Goal: Task Accomplishment & Management: Complete application form

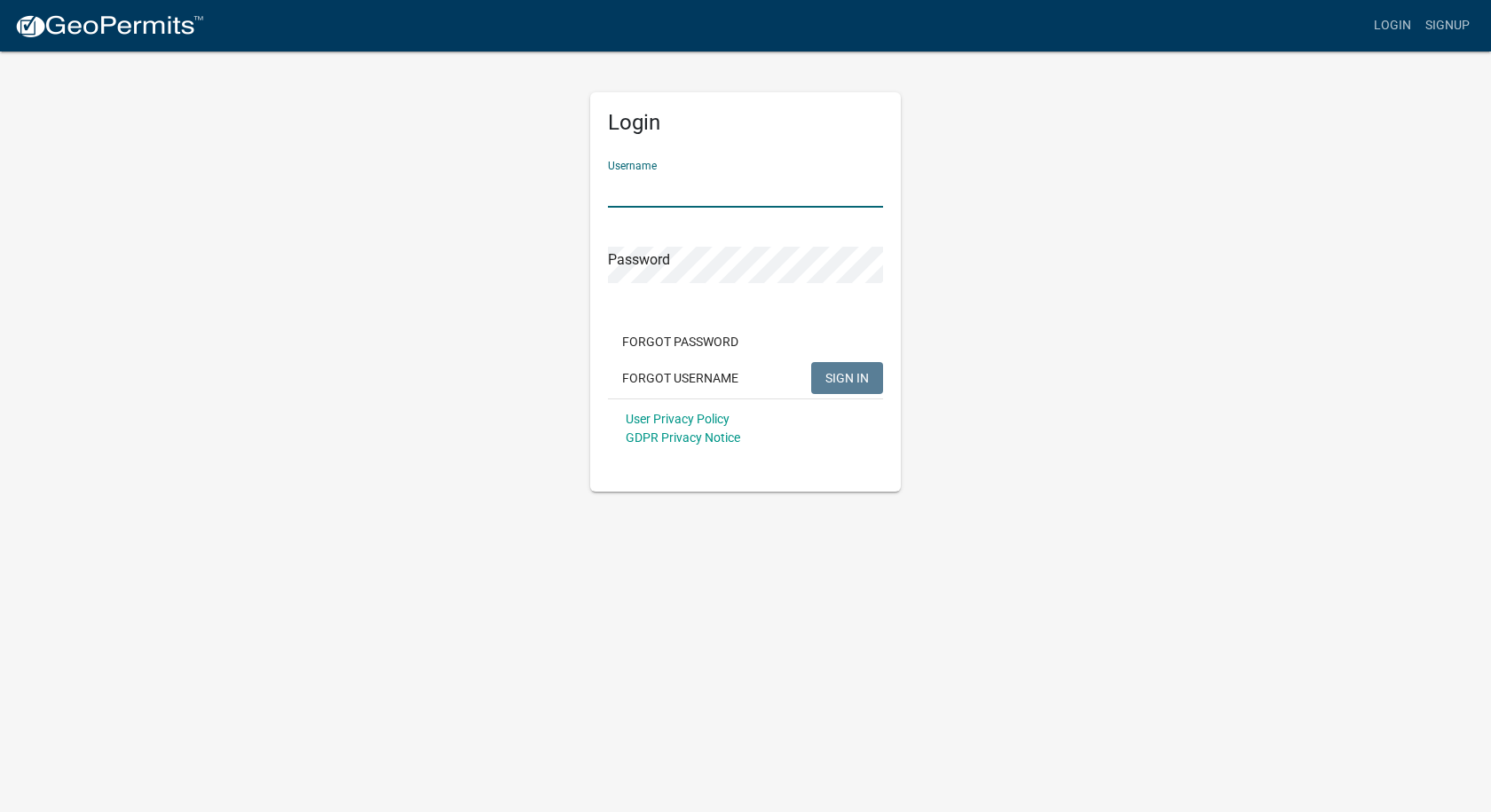
click at [641, 184] on input "Username" at bounding box center [745, 190] width 275 height 36
type input "cliffordsigns"
click at [811, 362] on button "SIGN IN" at bounding box center [847, 377] width 72 height 32
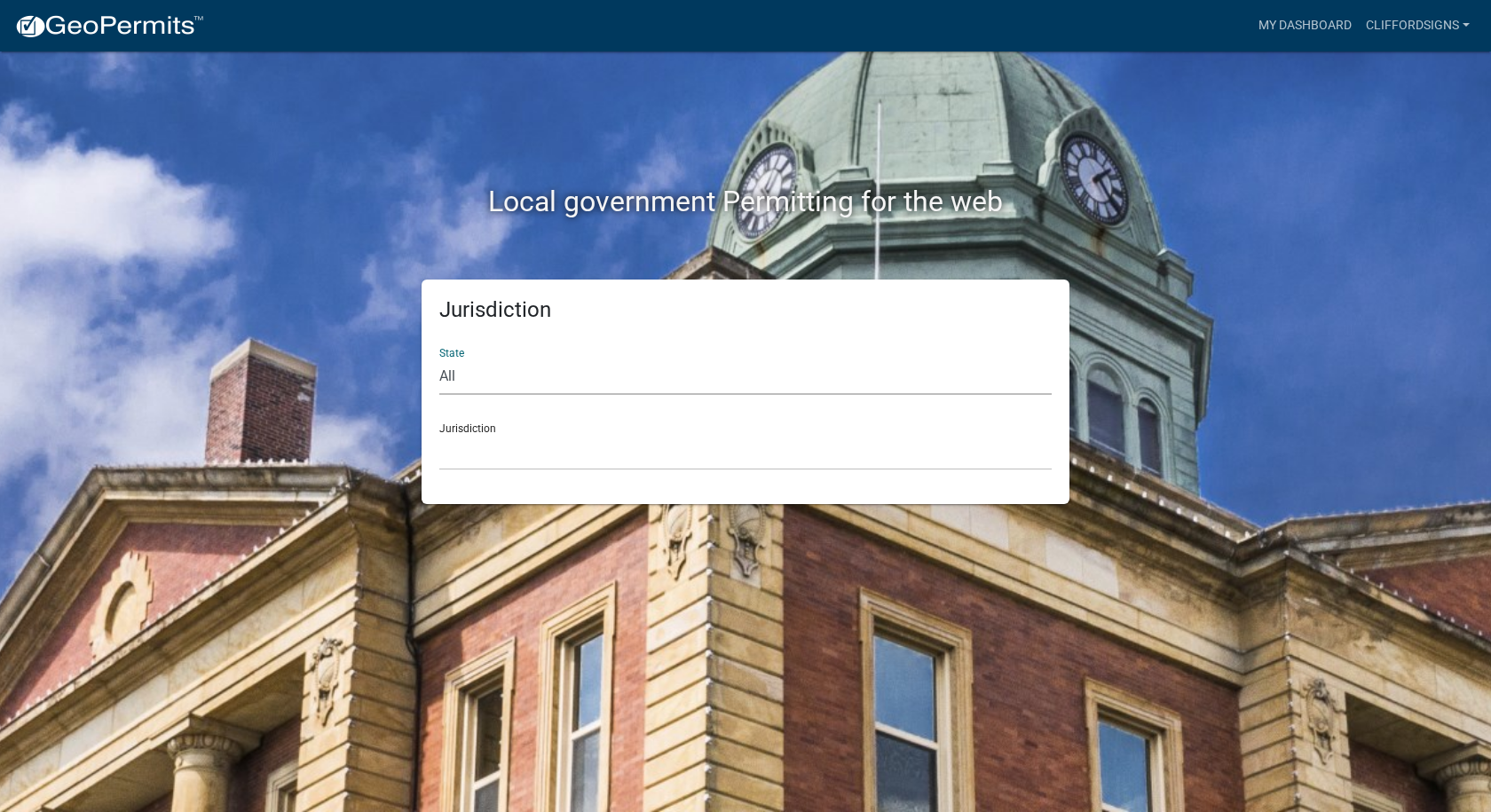
click at [530, 391] on select "All [US_STATE] [US_STATE] [US_STATE] [US_STATE] [US_STATE] [US_STATE] [US_STATE…" at bounding box center [745, 377] width 613 height 36
select select "[US_STATE]"
click at [439, 358] on select "All [US_STATE] [US_STATE] [US_STATE] [US_STATE] [US_STATE] [US_STATE] [US_STATE…" at bounding box center [745, 377] width 613 height 36
click at [532, 455] on select "City of [GEOGRAPHIC_DATA], [US_STATE] City of [GEOGRAPHIC_DATA], [US_STATE] Cit…" at bounding box center [745, 452] width 613 height 36
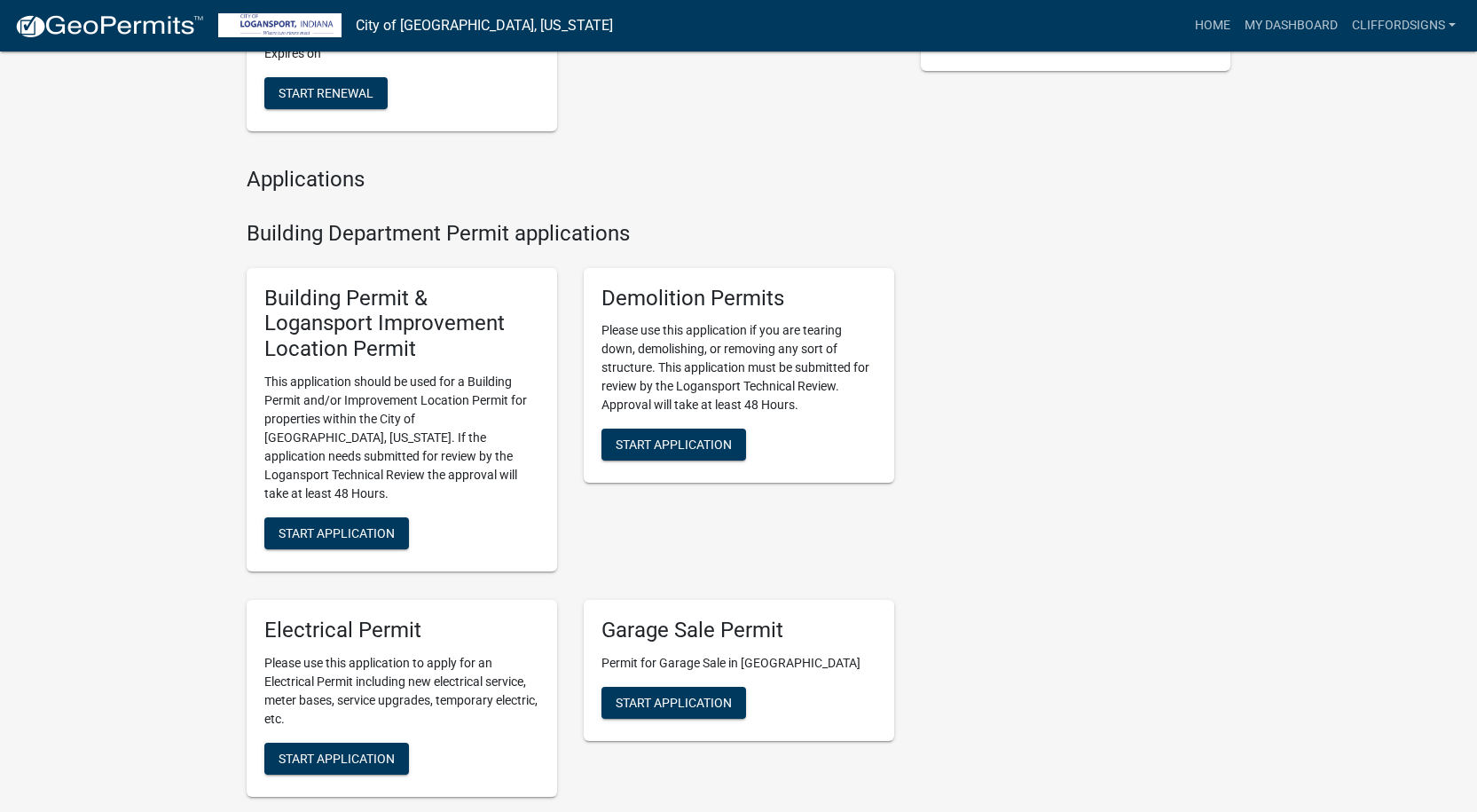
scroll to position [533, 0]
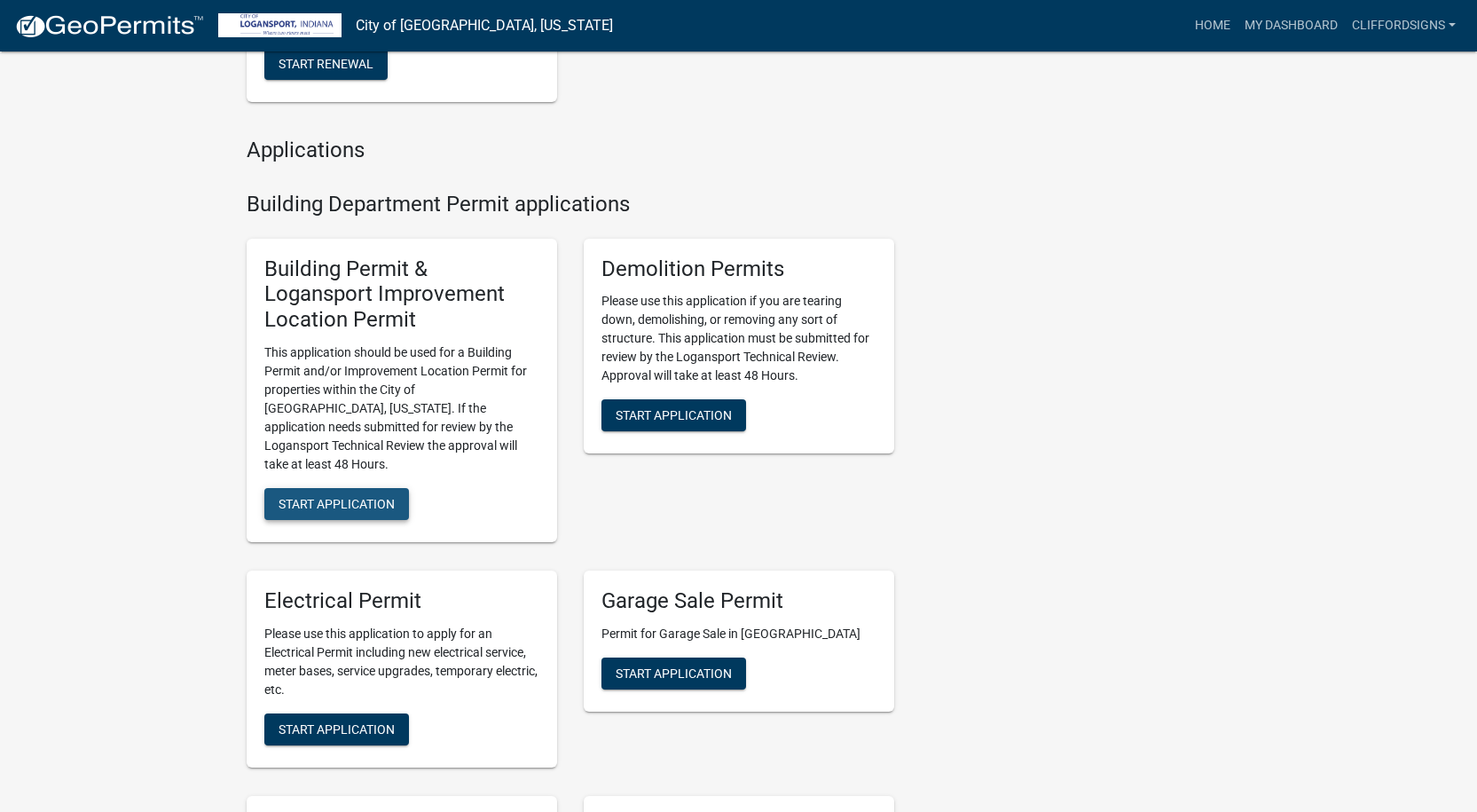
click at [351, 497] on span "Start Application" at bounding box center [337, 504] width 116 height 15
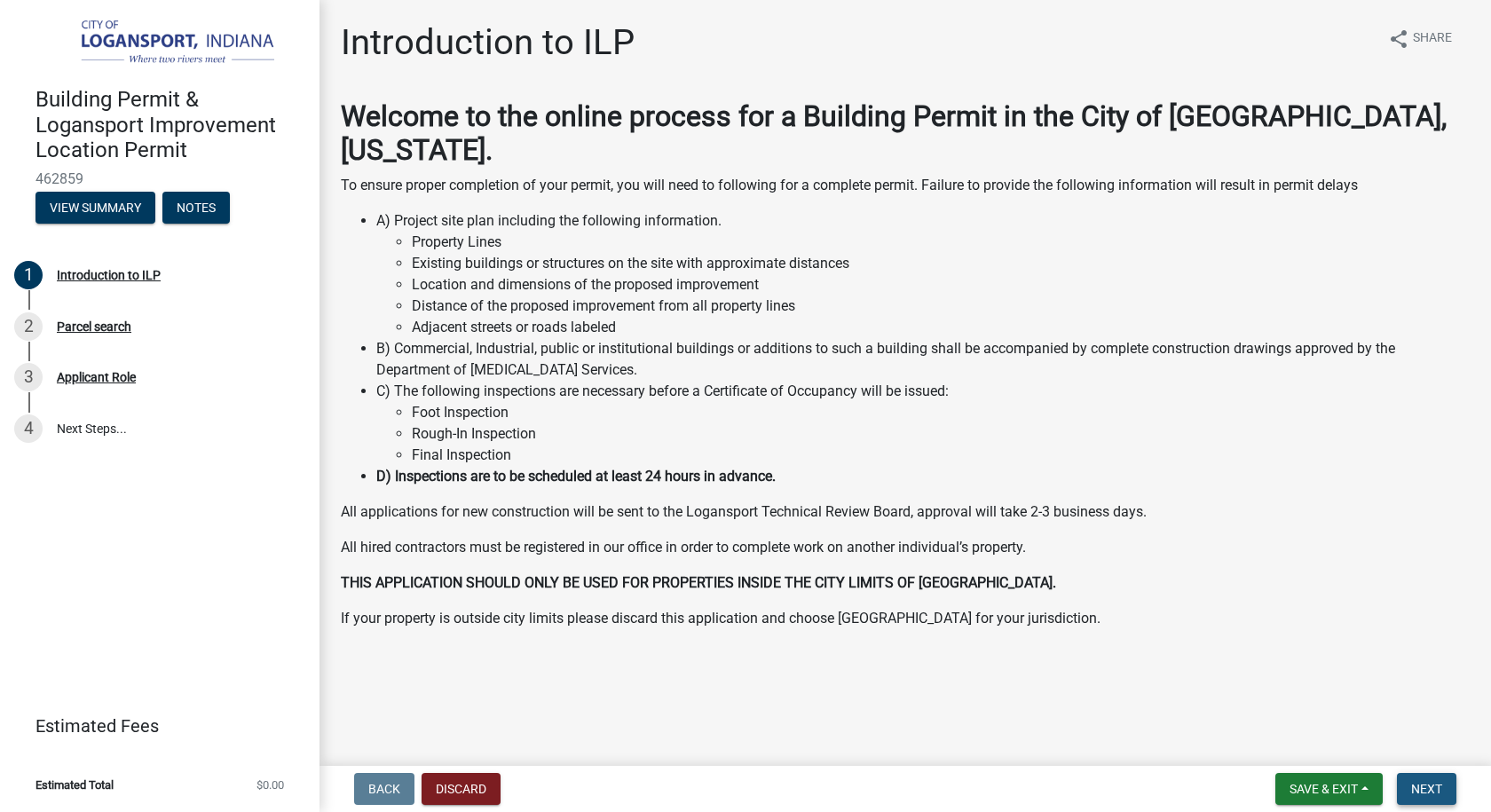
click at [1437, 788] on span "Next" at bounding box center [1427, 789] width 31 height 15
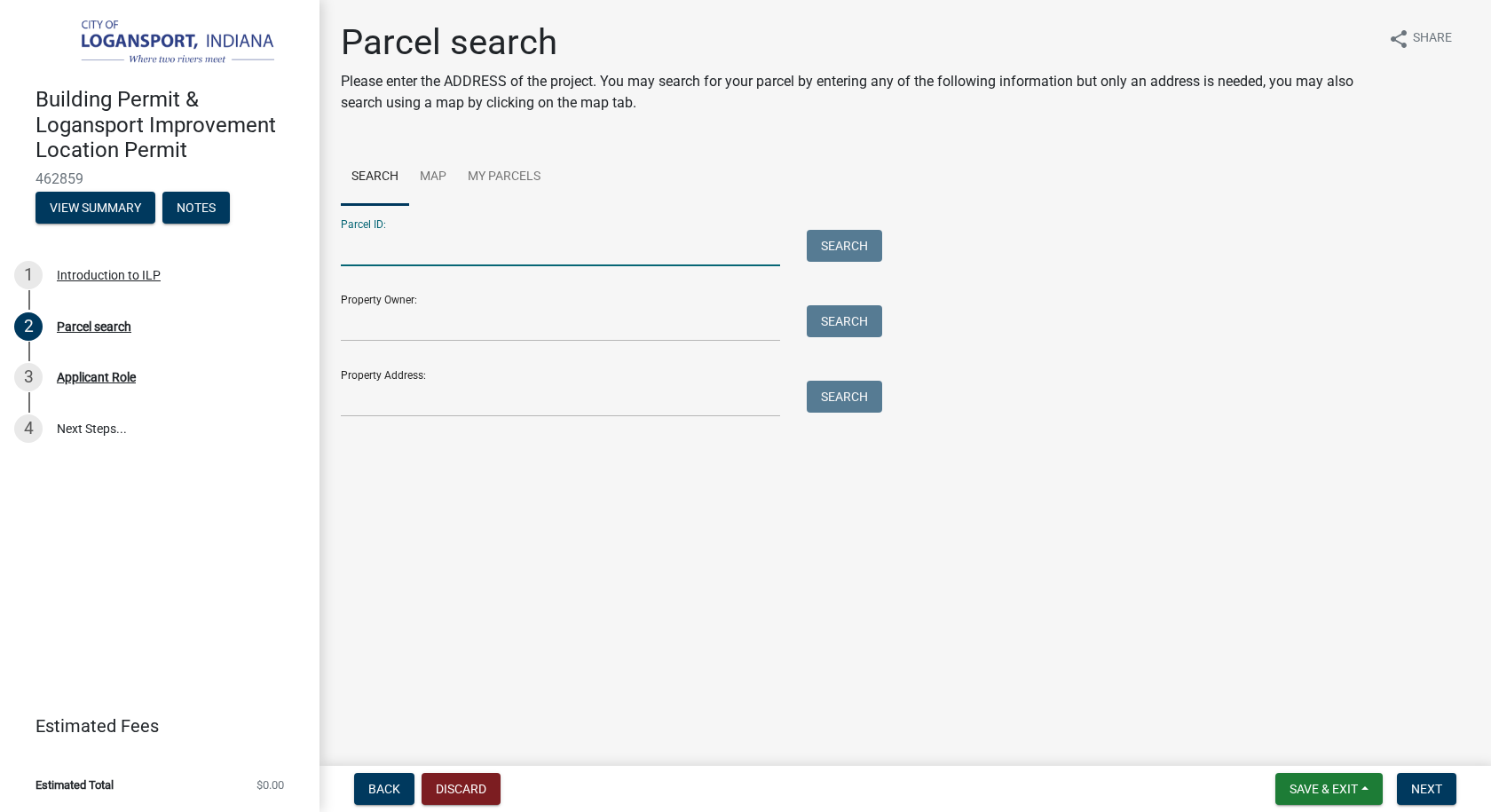
click at [427, 255] on input "Parcel ID:" at bounding box center [561, 248] width 439 height 36
type input "091760347006.000-010"
click at [819, 254] on button "Search" at bounding box center [844, 245] width 75 height 32
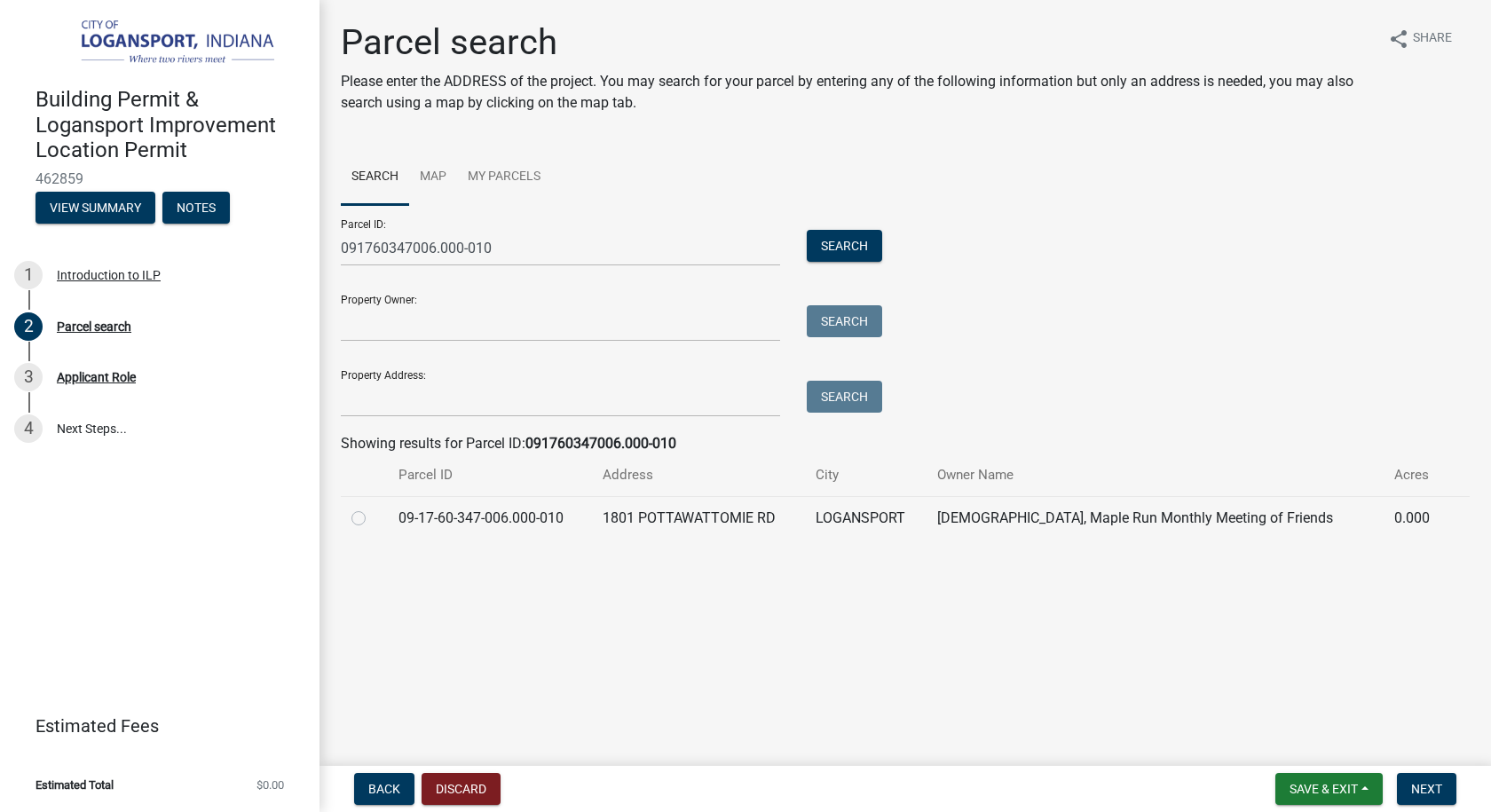
click at [515, 516] on td "09-17-60-347-006.000-010" at bounding box center [489, 518] width 204 height 44
click at [1424, 782] on span "Next" at bounding box center [1427, 789] width 31 height 15
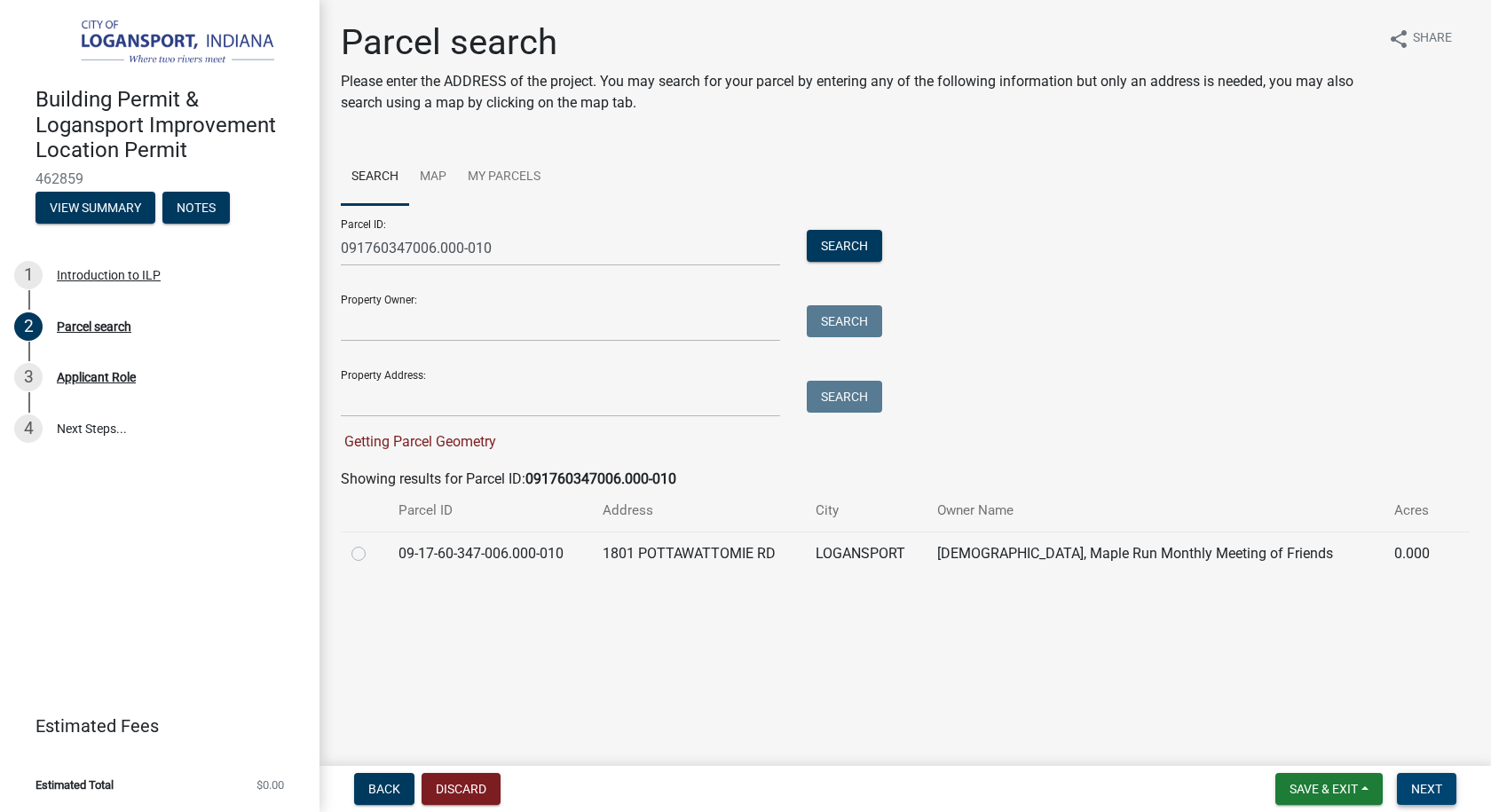
click at [1438, 787] on span "Next" at bounding box center [1427, 789] width 31 height 15
click at [414, 550] on td "09-17-60-347-006.000-010" at bounding box center [489, 553] width 204 height 44
click at [411, 552] on td "09-17-60-347-006.000-010" at bounding box center [489, 553] width 204 height 44
click at [695, 548] on td "1801 POTTAWATTOMIE RD" at bounding box center [698, 553] width 213 height 44
click at [927, 544] on td "LOGANSPORT" at bounding box center [866, 553] width 122 height 44
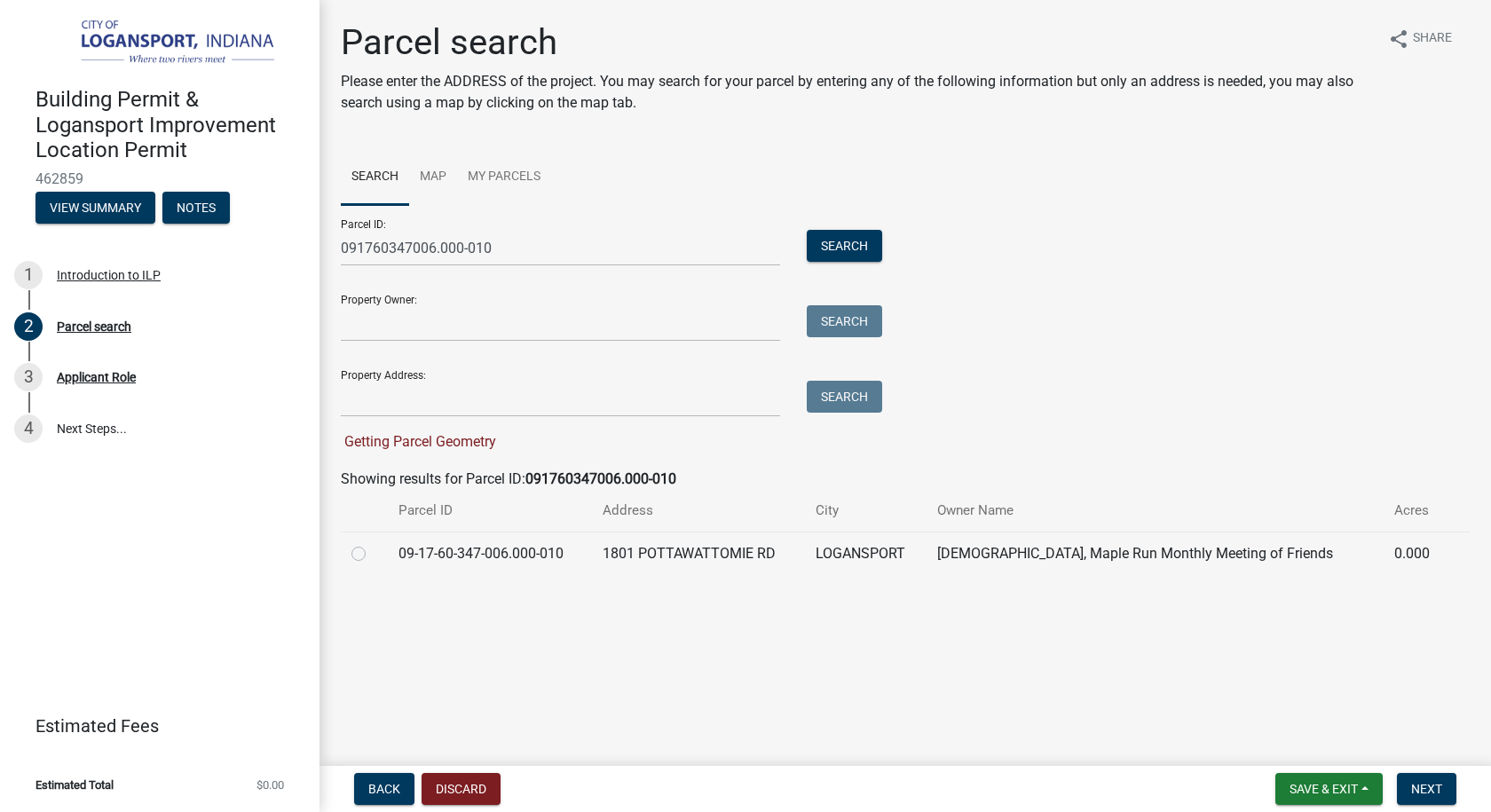
click at [1104, 553] on td "[DEMOGRAPHIC_DATA], Maple Run Monthly Meeting of Friends" at bounding box center [1155, 553] width 457 height 44
click at [1431, 552] on td "0.000" at bounding box center [1415, 553] width 62 height 44
click at [1403, 552] on td "0.000" at bounding box center [1415, 553] width 62 height 44
click at [373, 543] on label at bounding box center [373, 543] width 0 height 0
click at [373, 554] on input "radio" at bounding box center [378, 549] width 12 height 12
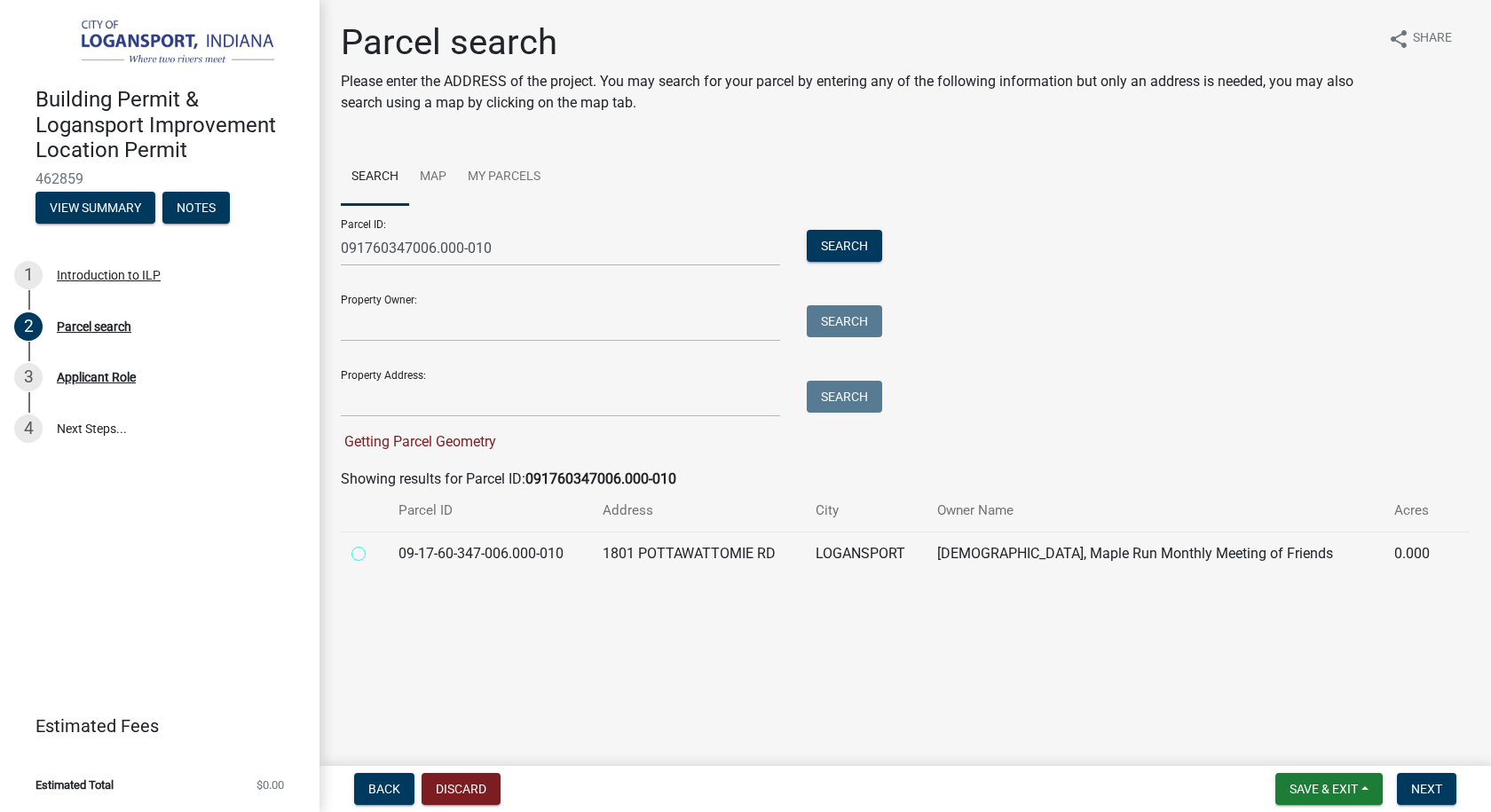
radio input "true"
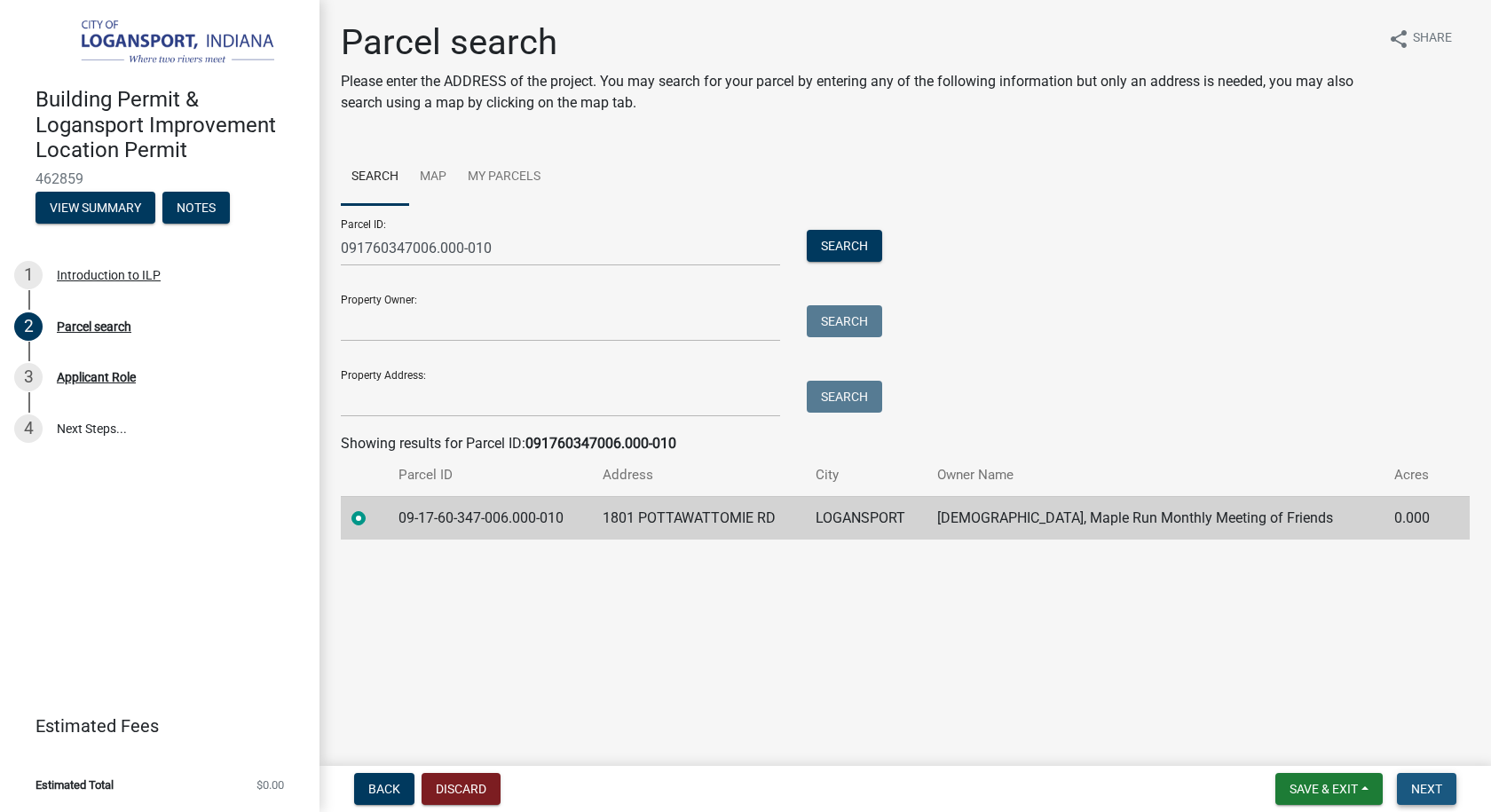
click at [1427, 787] on span "Next" at bounding box center [1427, 789] width 31 height 15
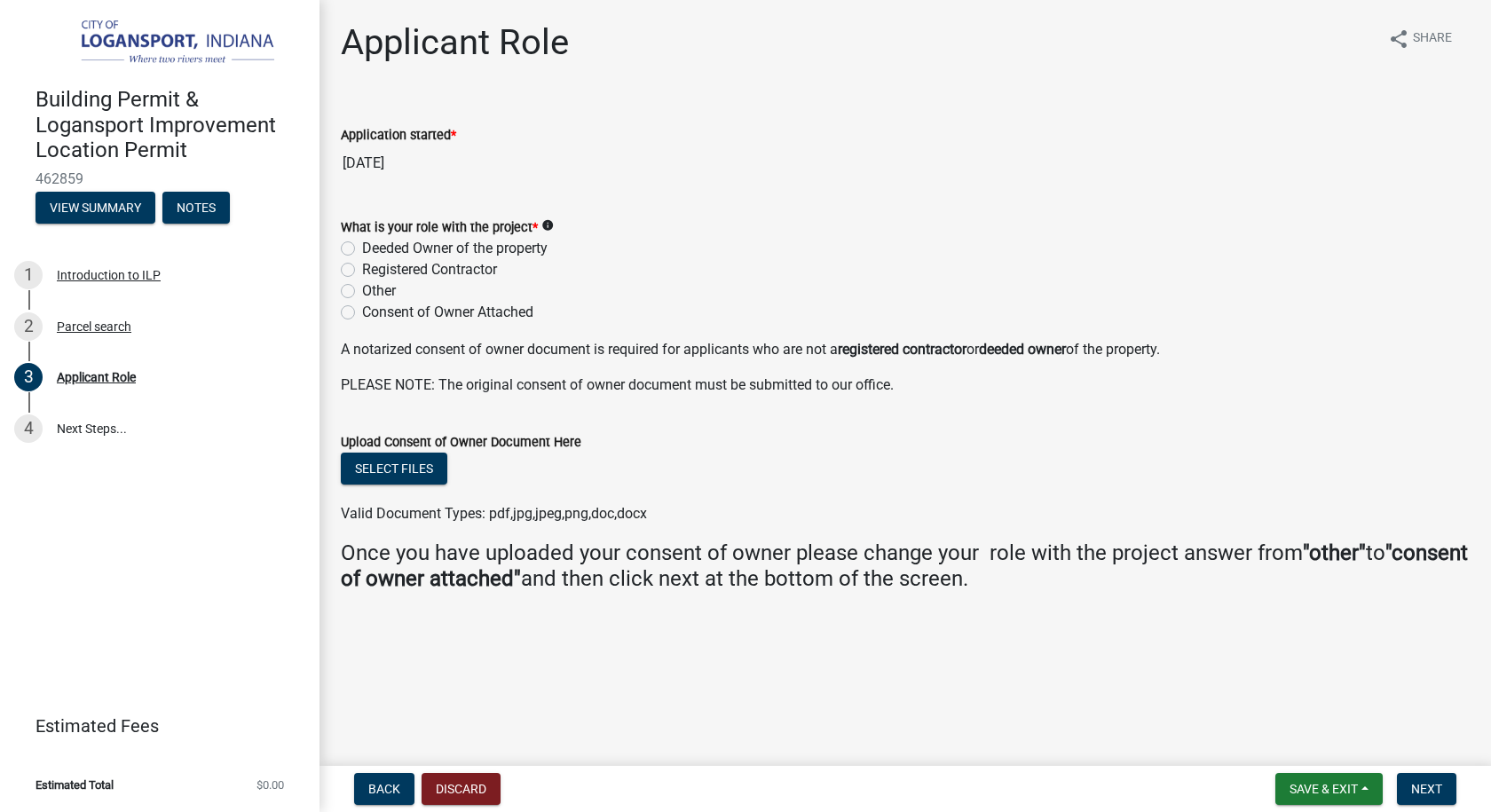
click at [362, 270] on label "Registered Contractor" at bounding box center [429, 269] width 135 height 21
click at [362, 270] on input "Registered Contractor" at bounding box center [368, 265] width 12 height 12
radio input "true"
